Goal: Transaction & Acquisition: Purchase product/service

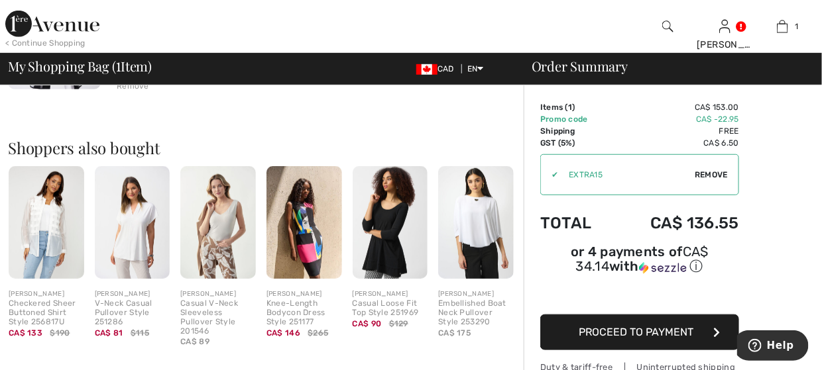
scroll to position [265, 0]
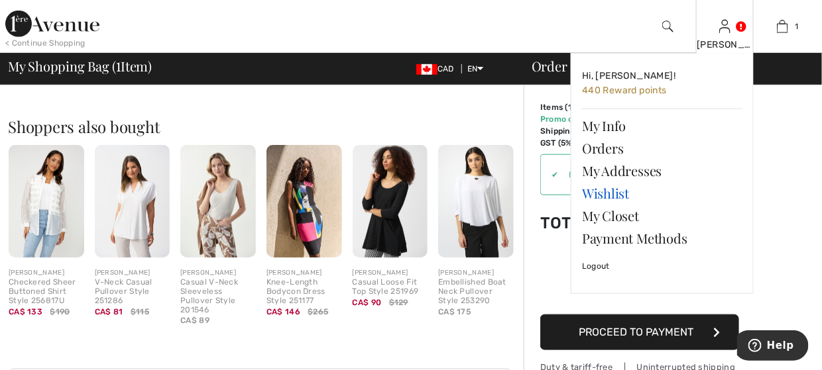
click at [602, 195] on link "Wishlist" at bounding box center [662, 193] width 160 height 23
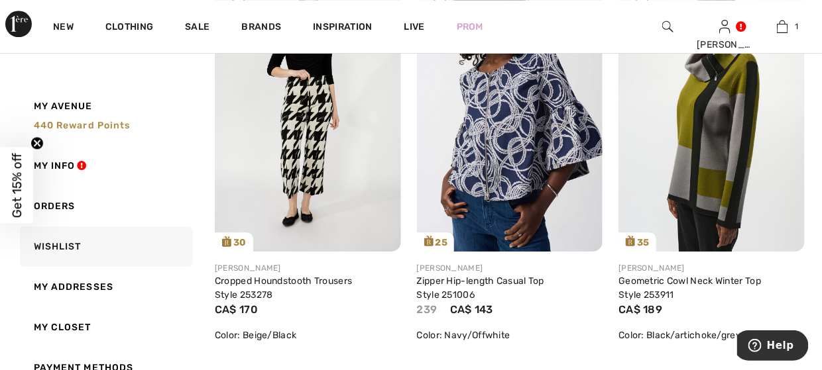
scroll to position [2634, 0]
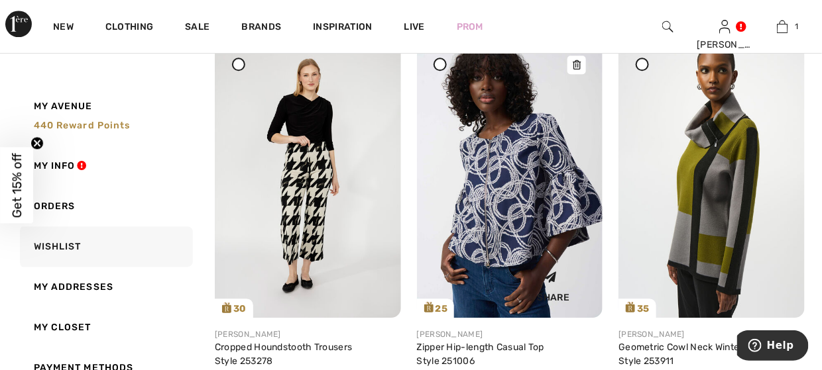
click at [574, 70] on div at bounding box center [576, 65] width 19 height 19
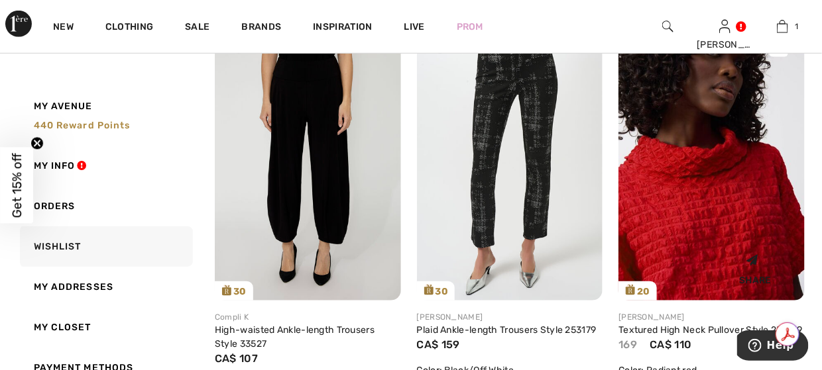
scroll to position [1839, 0]
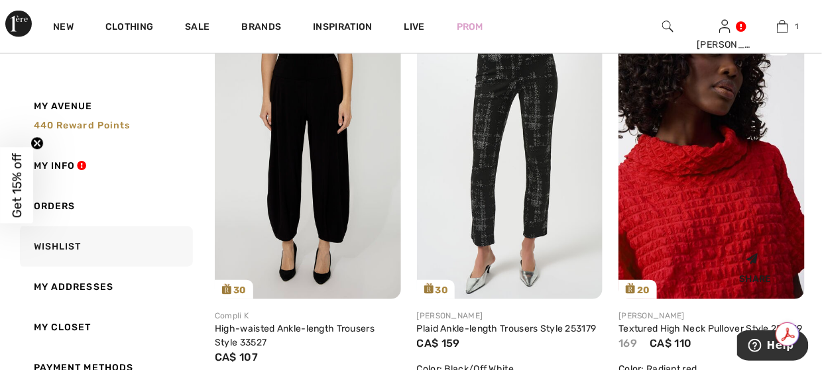
click at [688, 226] on img at bounding box center [711, 160] width 186 height 278
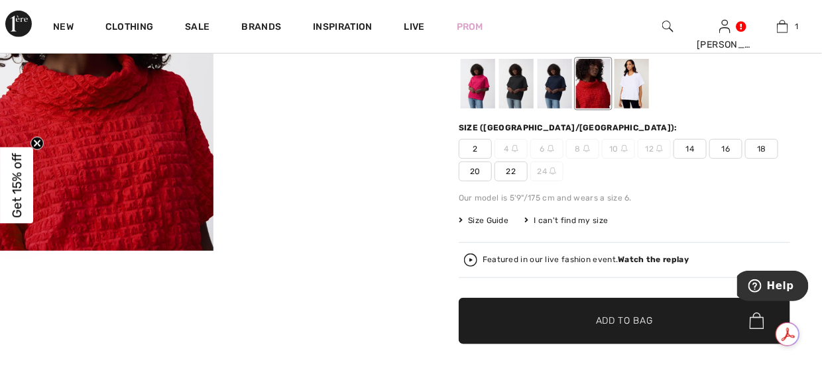
click at [483, 95] on div at bounding box center [477, 84] width 34 height 50
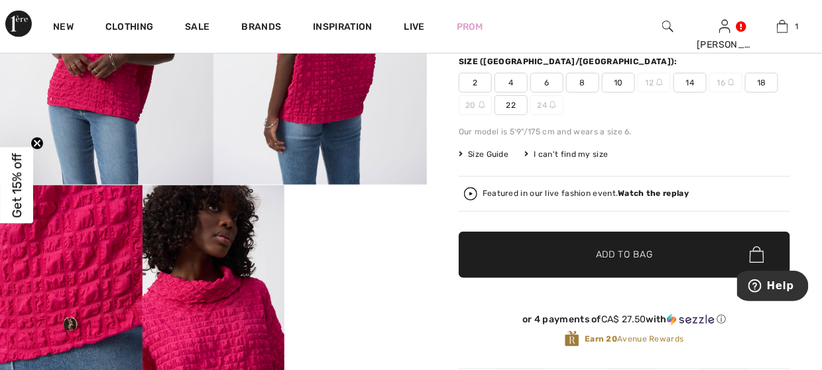
scroll to position [265, 0]
click at [582, 80] on span "8" at bounding box center [582, 83] width 33 height 20
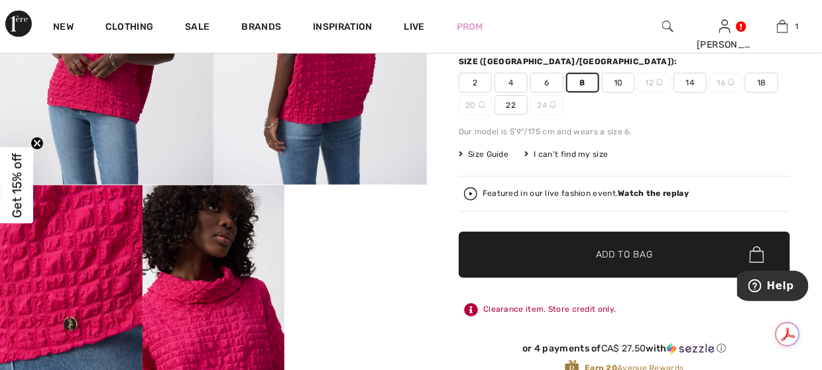
click at [607, 254] on span "Add to Bag" at bounding box center [624, 255] width 57 height 14
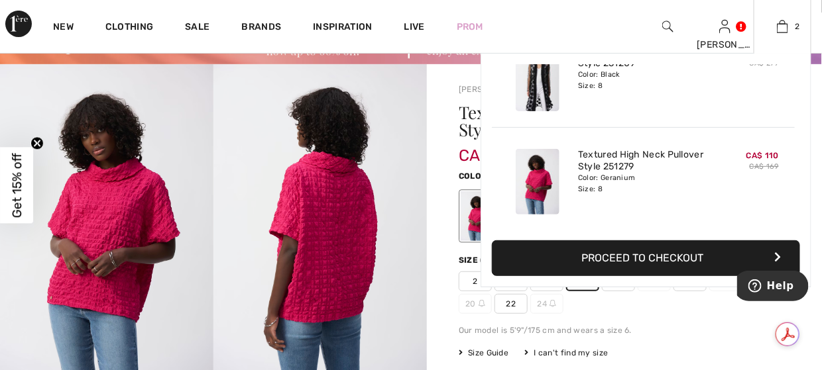
scroll to position [0, 0]
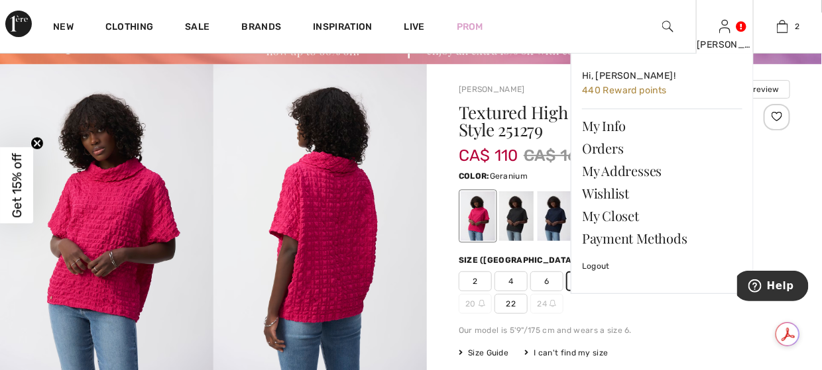
click at [727, 45] on div "[PERSON_NAME]" at bounding box center [724, 45] width 56 height 14
click at [599, 192] on link "Wishlist" at bounding box center [662, 193] width 160 height 23
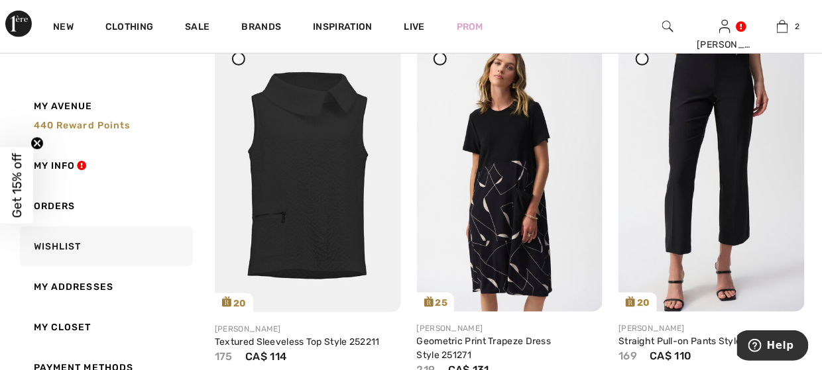
scroll to position [265, 0]
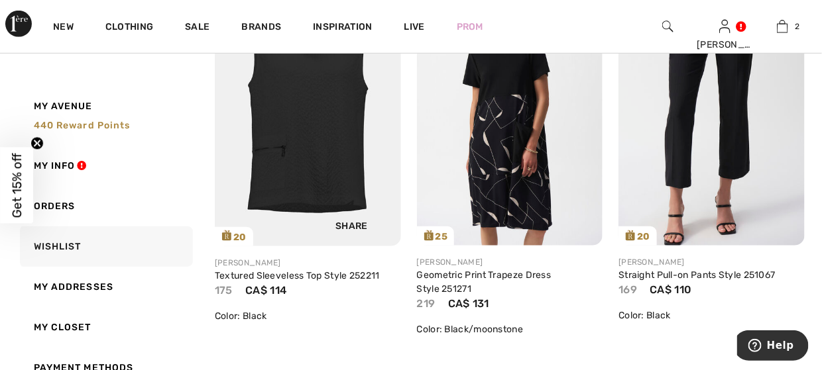
click at [340, 154] on img at bounding box center [308, 107] width 186 height 279
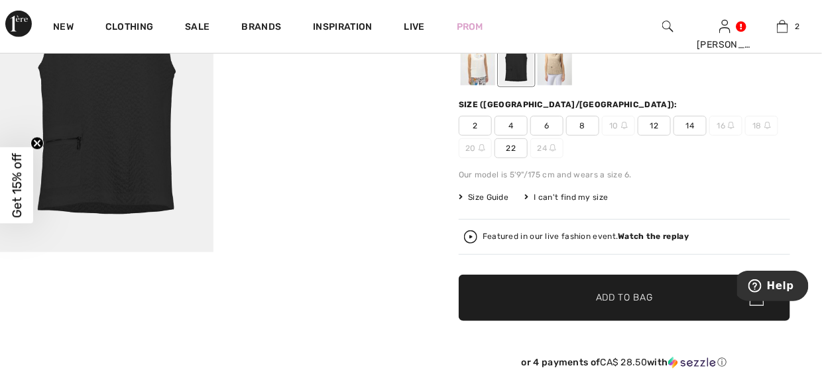
scroll to position [199, 0]
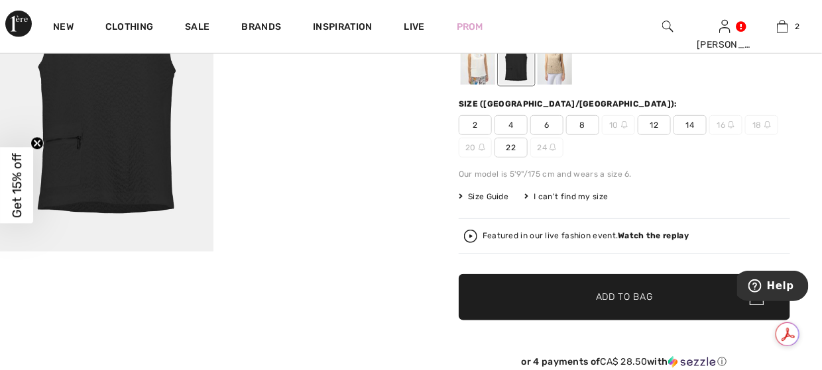
click at [606, 290] on span "Add to Bag" at bounding box center [624, 297] width 57 height 14
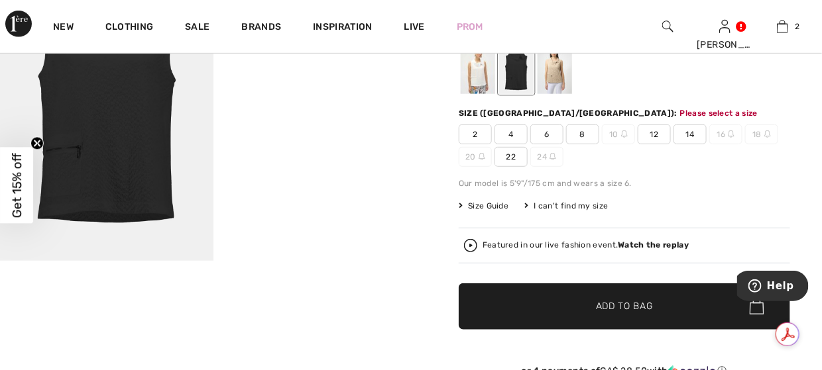
click at [582, 138] on span "8" at bounding box center [582, 135] width 33 height 20
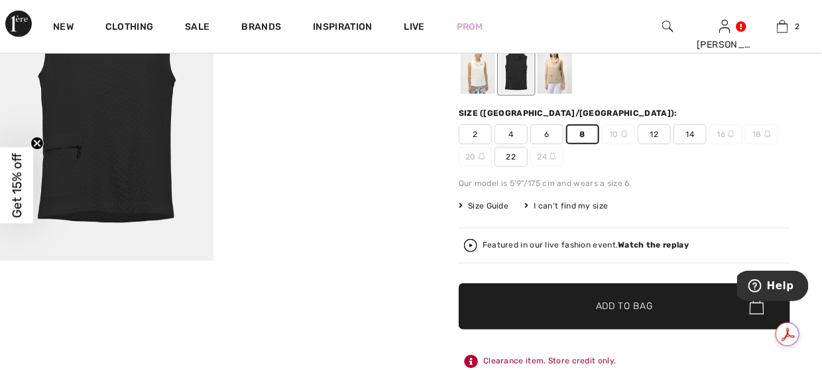
click at [515, 67] on div at bounding box center [516, 69] width 34 height 50
click at [637, 305] on span "Add to Bag" at bounding box center [624, 306] width 57 height 14
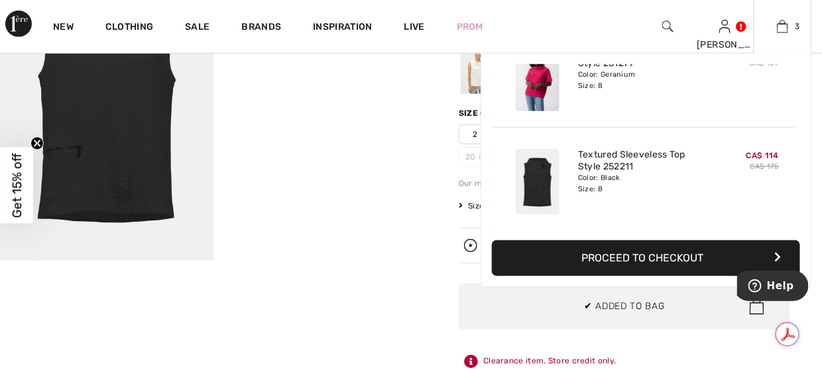
scroll to position [0, 0]
click at [645, 250] on button "Proceed to Checkout" at bounding box center [646, 259] width 308 height 36
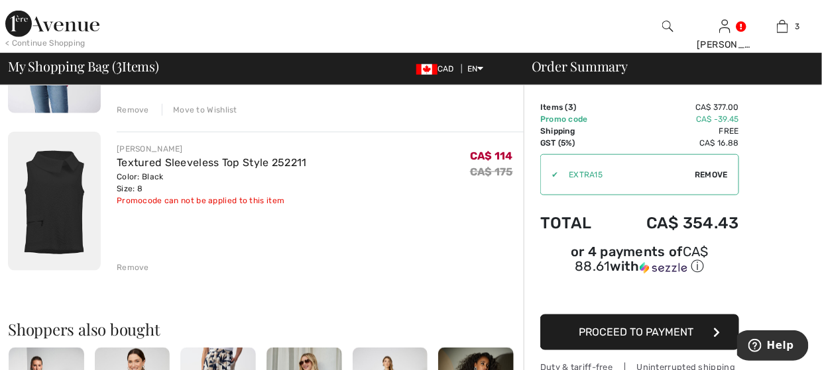
scroll to position [398, 0]
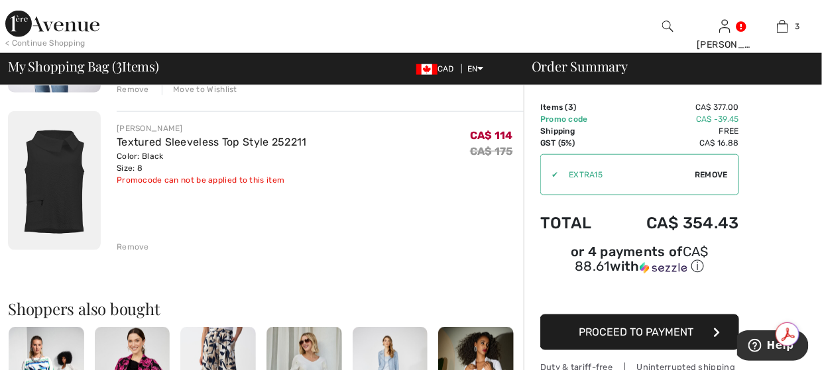
click at [136, 245] on div "Remove" at bounding box center [133, 247] width 32 height 12
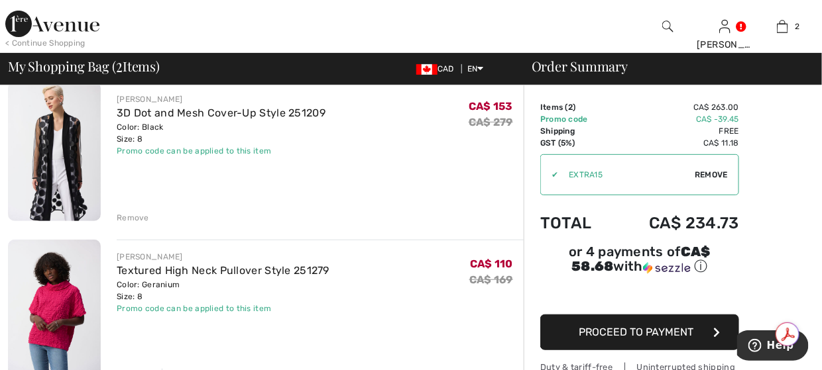
scroll to position [66, 0]
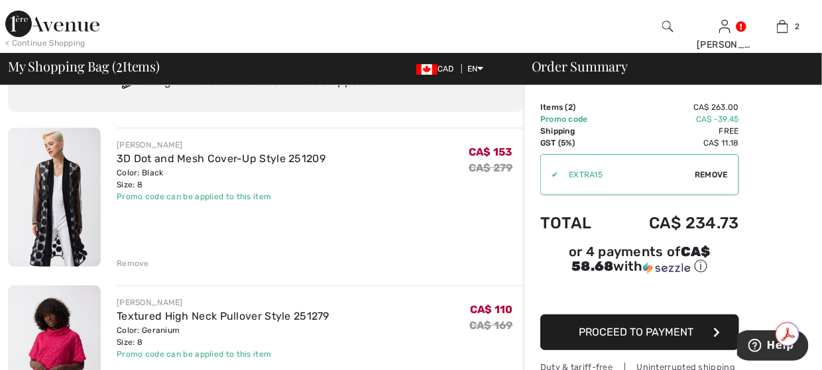
click at [143, 262] on div "Remove" at bounding box center [133, 264] width 32 height 12
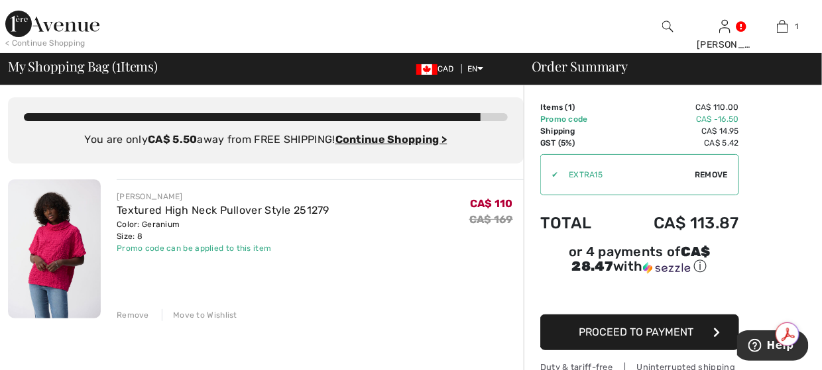
scroll to position [0, 0]
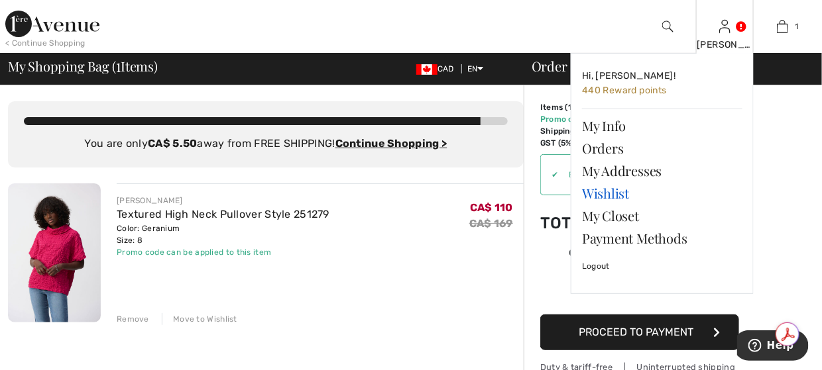
click at [599, 193] on link "Wishlist" at bounding box center [662, 193] width 160 height 23
